Goal: Find specific page/section: Find specific page/section

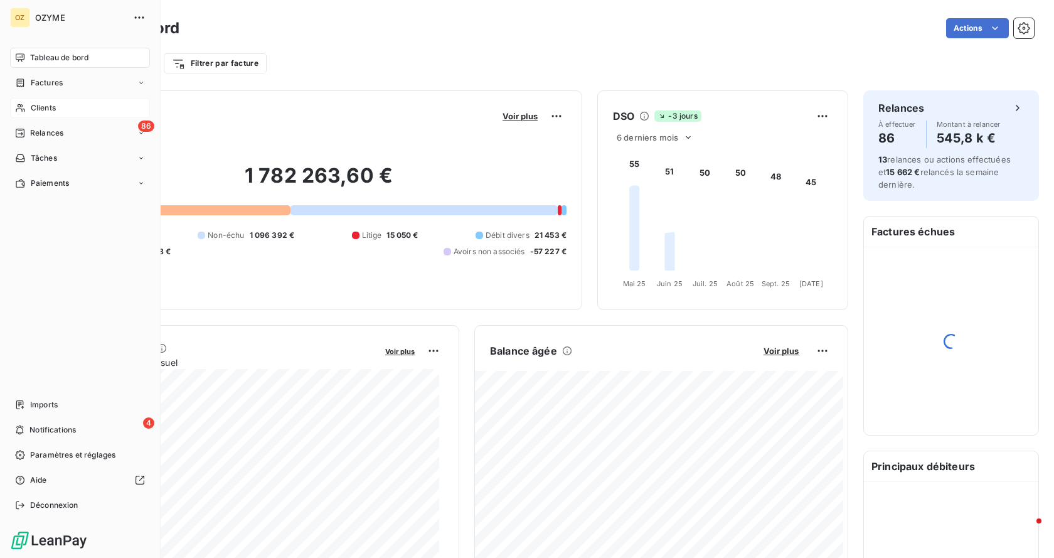
click at [72, 105] on div "Clients" at bounding box center [80, 108] width 140 height 20
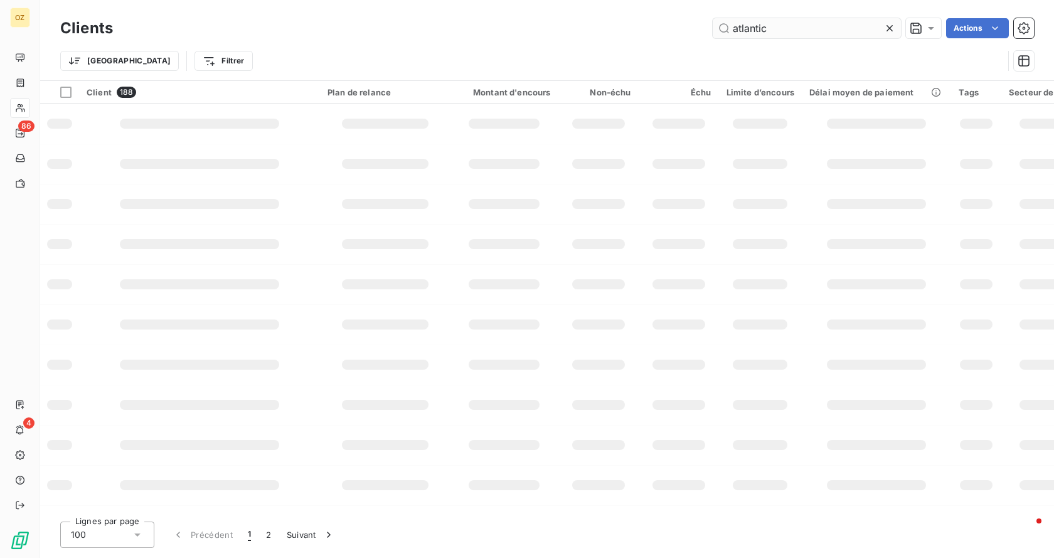
type input "atlantic"
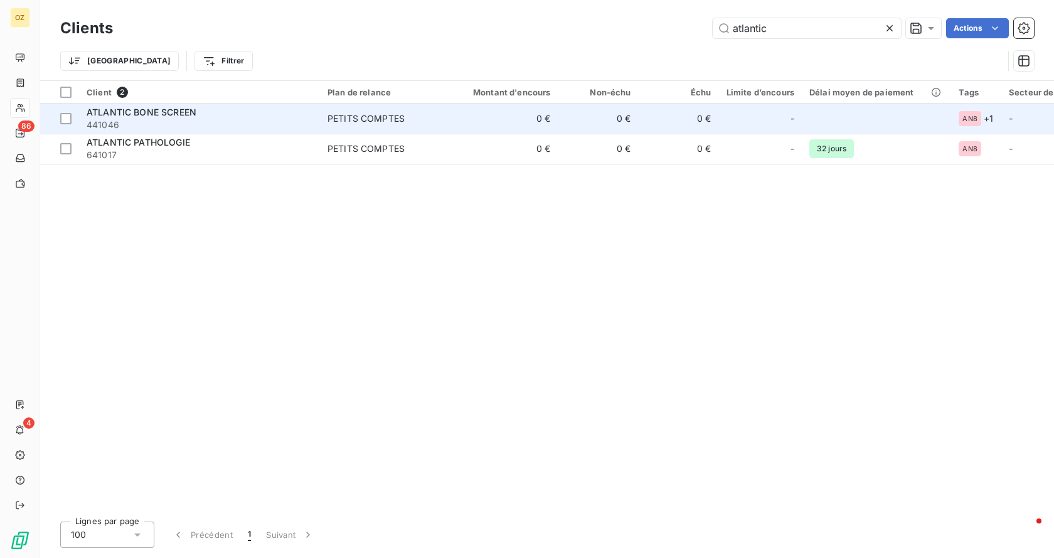
click at [146, 114] on span "ATLANTIC BONE SCREEN" at bounding box center [142, 112] width 110 height 11
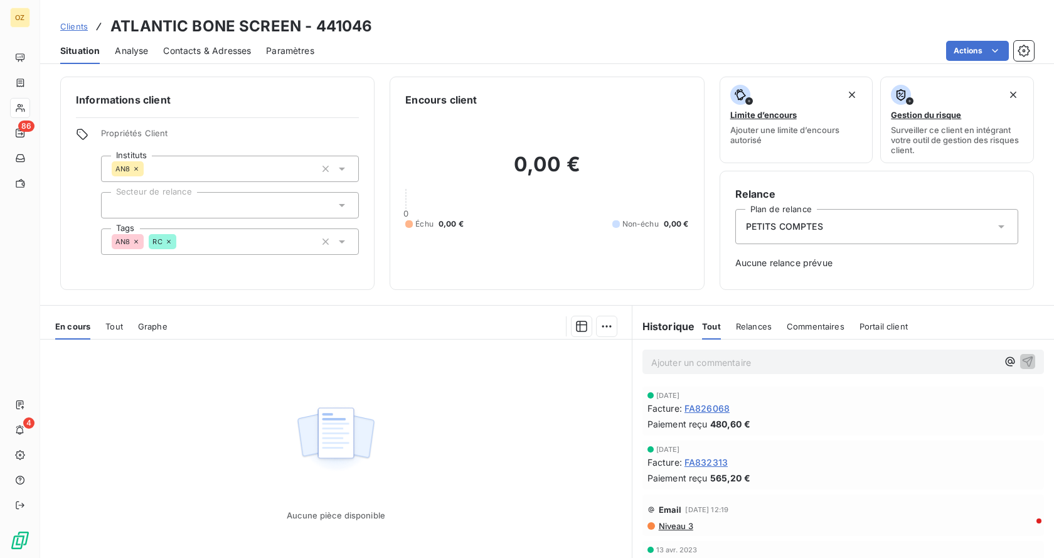
click at [348, 20] on h3 "ATLANTIC BONE SCREEN - 441046" at bounding box center [241, 26] width 262 height 23
drag, startPoint x: 348, startPoint y: 20, endPoint x: 508, endPoint y: 6, distance: 161.3
click at [508, 6] on div "Clients ATLANTIC BONE SCREEN - 441046 Situation Analyse Contacts & Adresses Par…" at bounding box center [547, 32] width 1014 height 64
